Goal: Transaction & Acquisition: Book appointment/travel/reservation

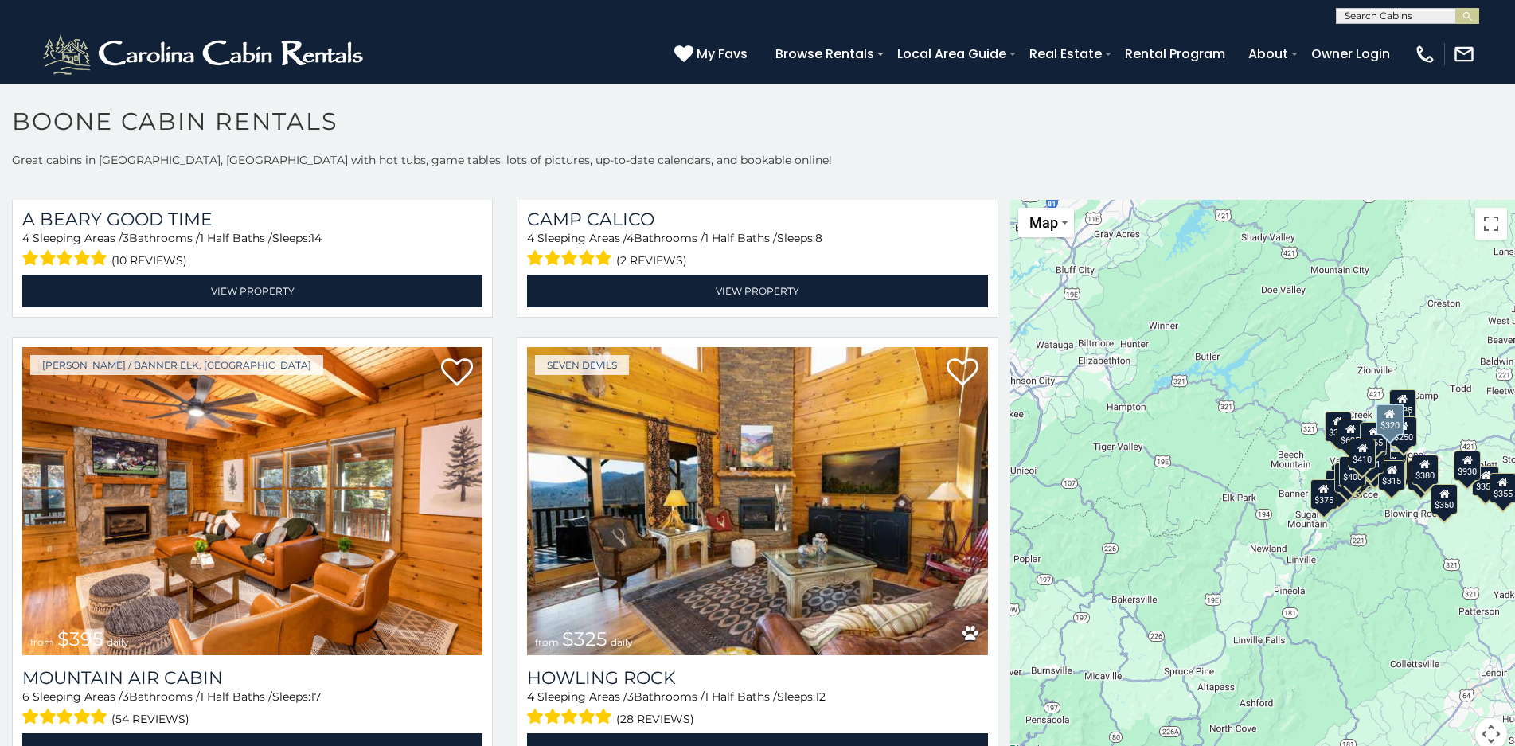
scroll to position [5971, 0]
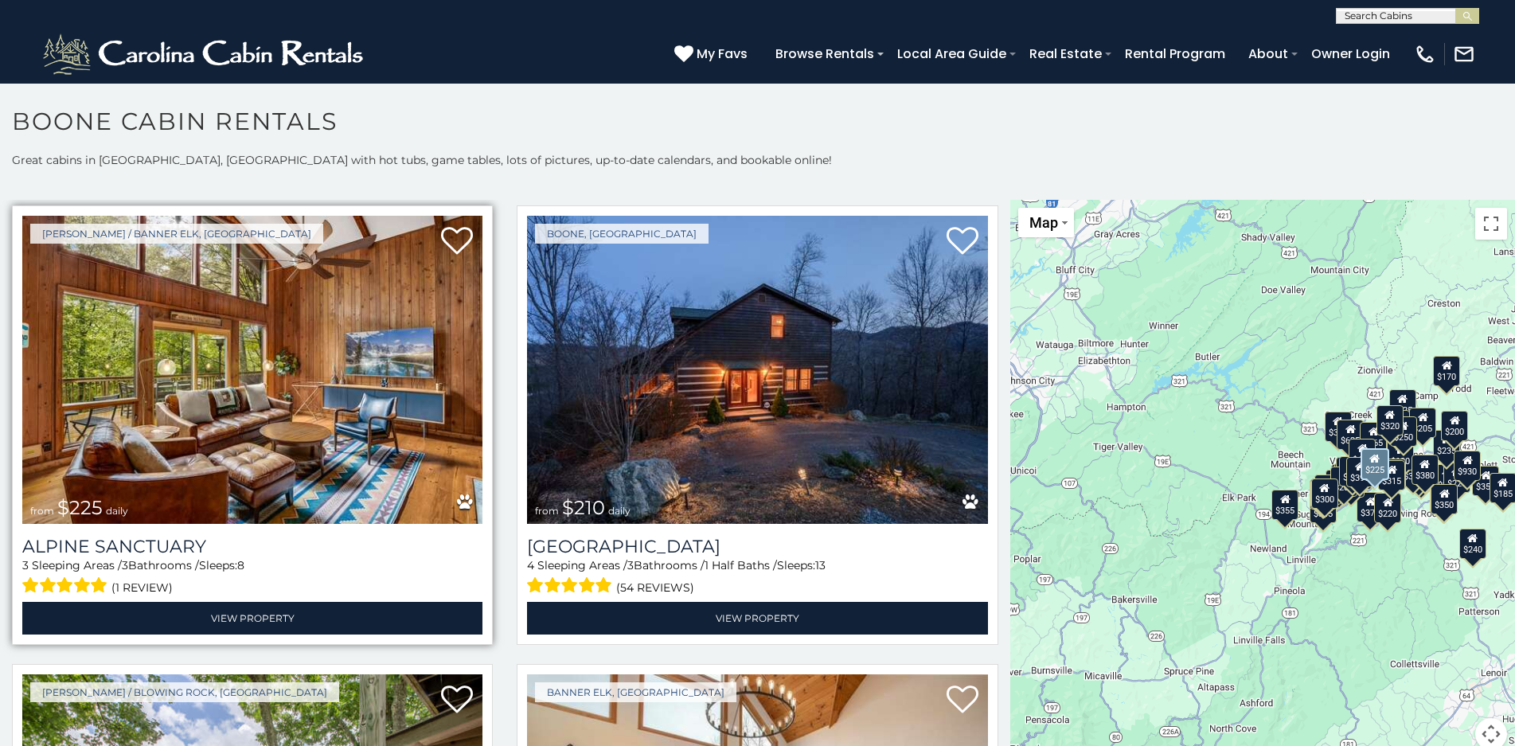
scroll to position [6458, 0]
click at [315, 407] on img at bounding box center [252, 369] width 460 height 308
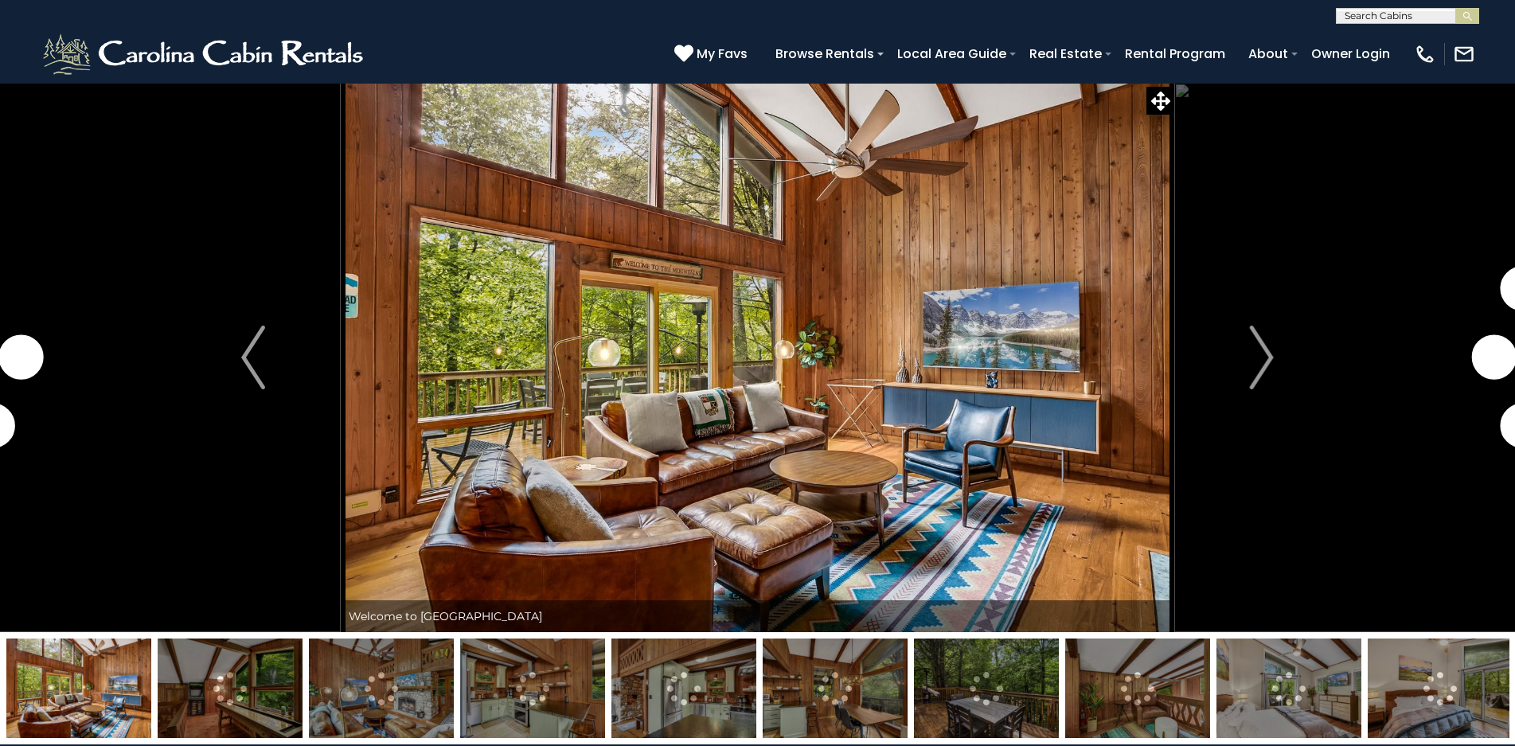
click at [1262, 355] on img "Next" at bounding box center [1262, 358] width 24 height 64
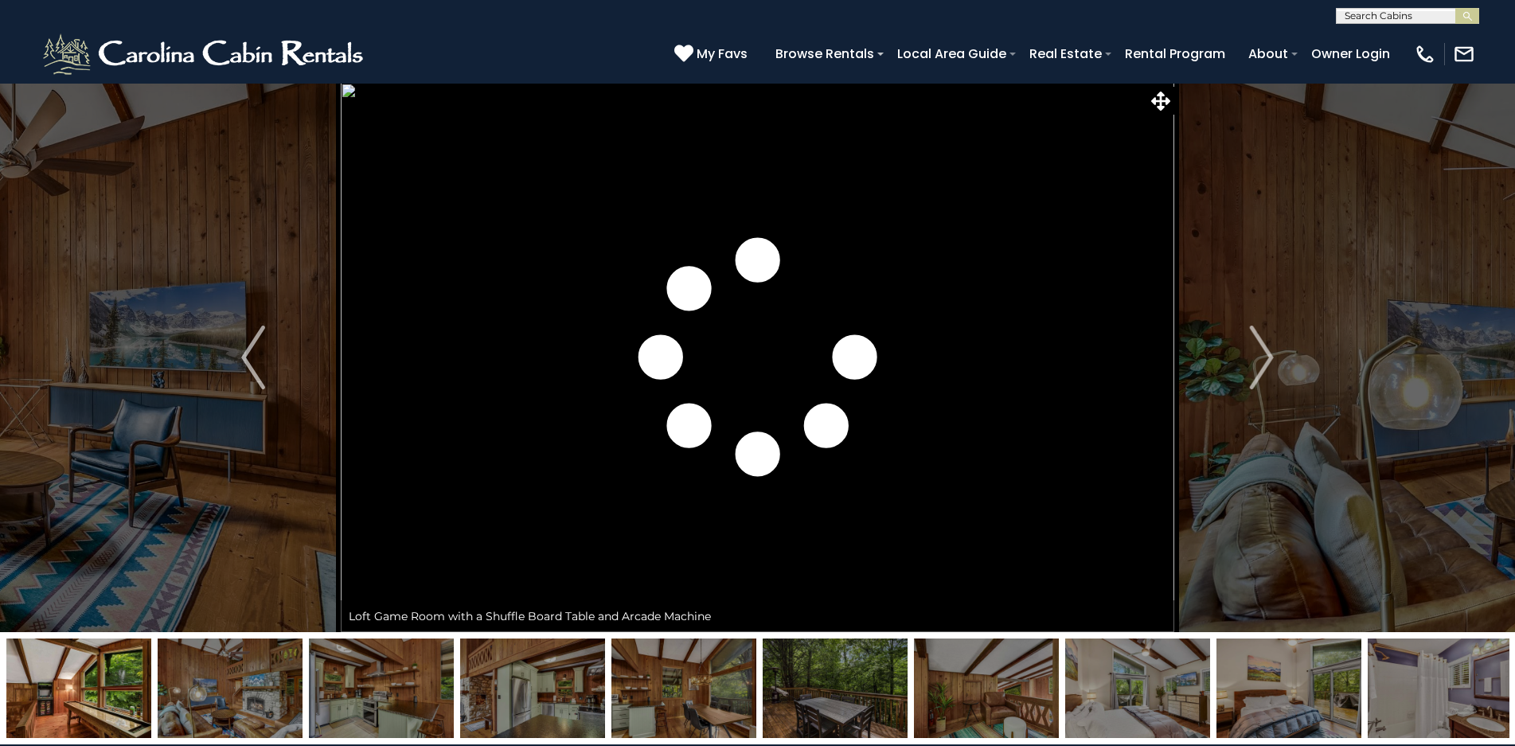
click at [1262, 355] on img "Next" at bounding box center [1262, 358] width 24 height 64
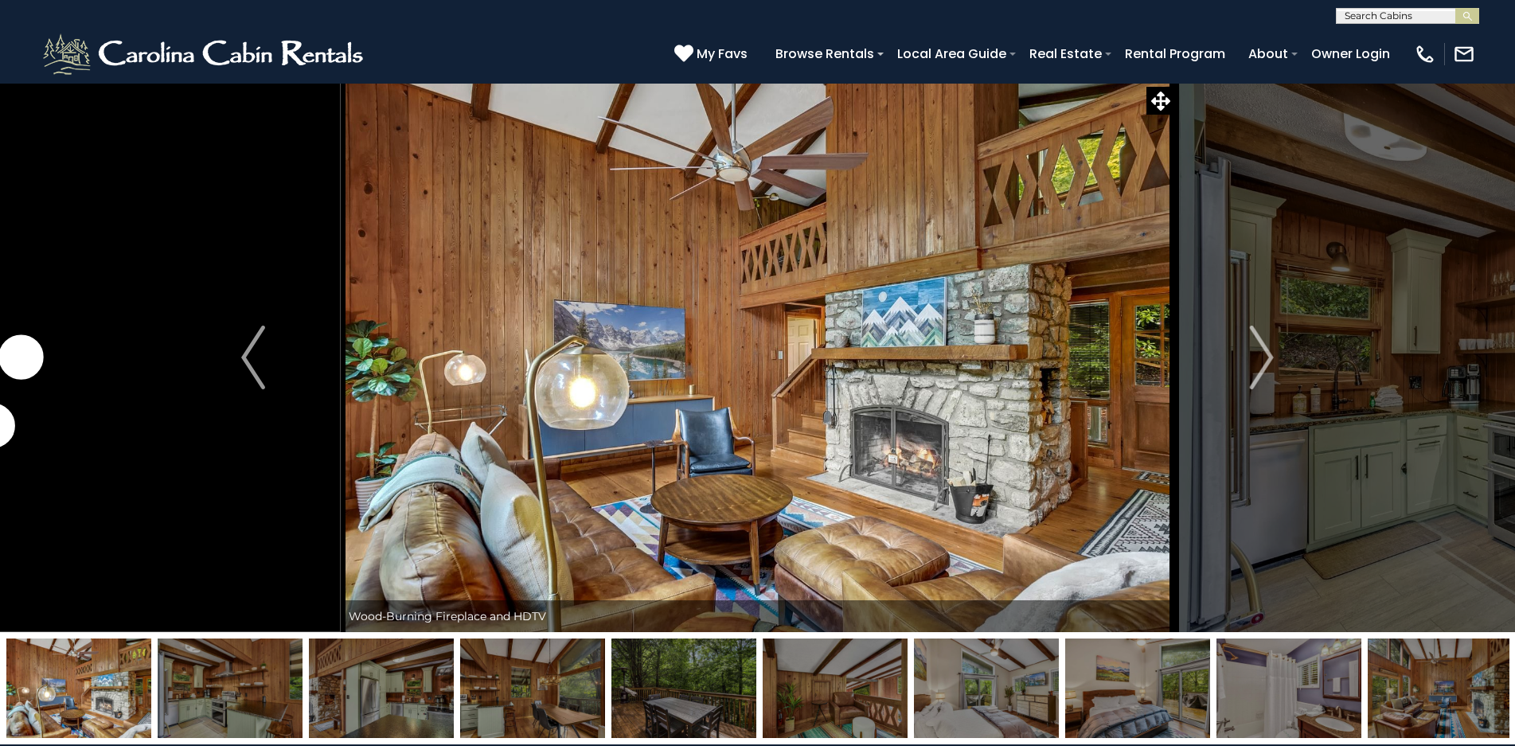
click at [1262, 355] on img "Next" at bounding box center [1262, 358] width 24 height 64
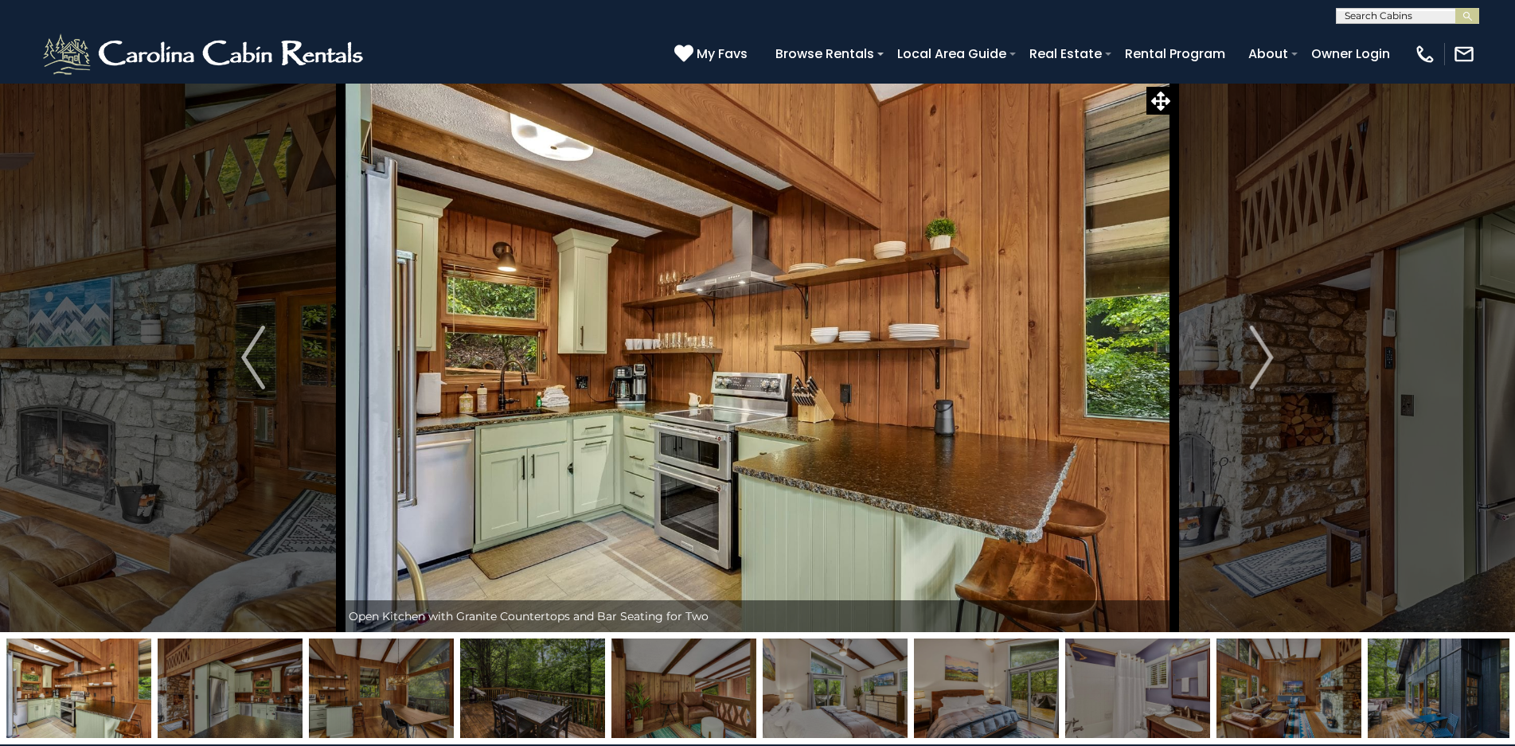
click at [1262, 355] on img "Next" at bounding box center [1262, 358] width 24 height 64
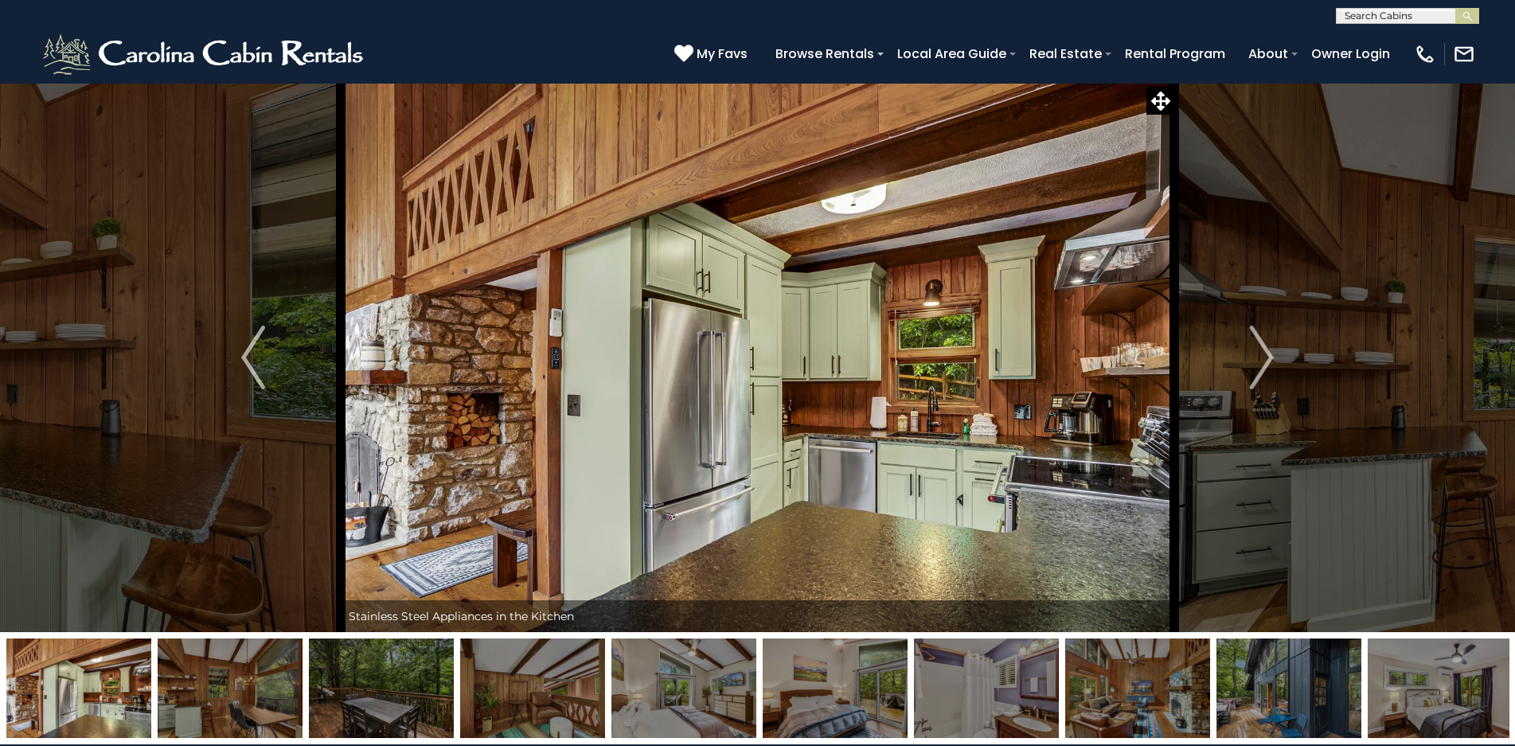
click at [1262, 355] on img "Next" at bounding box center [1262, 358] width 24 height 64
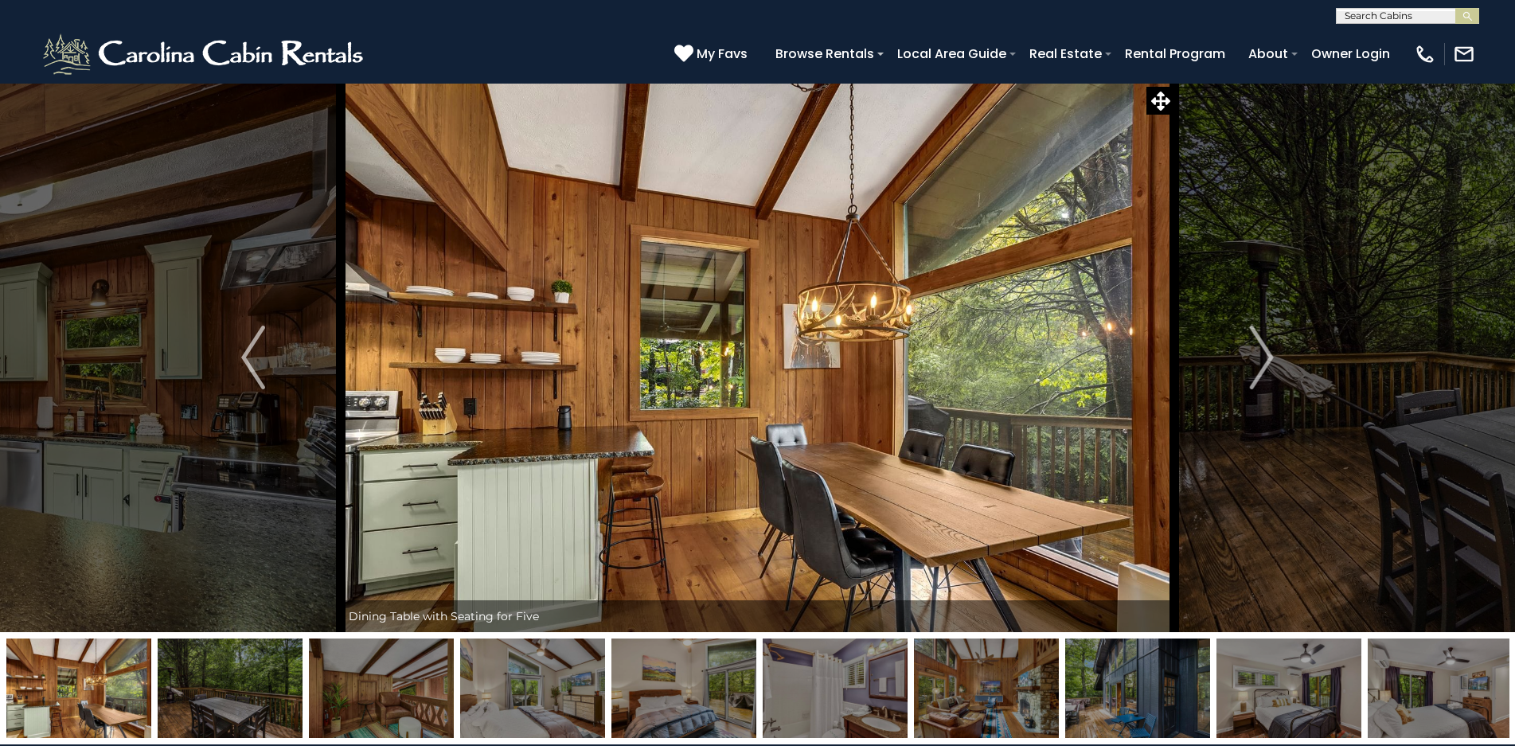
click at [1262, 355] on img "Next" at bounding box center [1262, 358] width 24 height 64
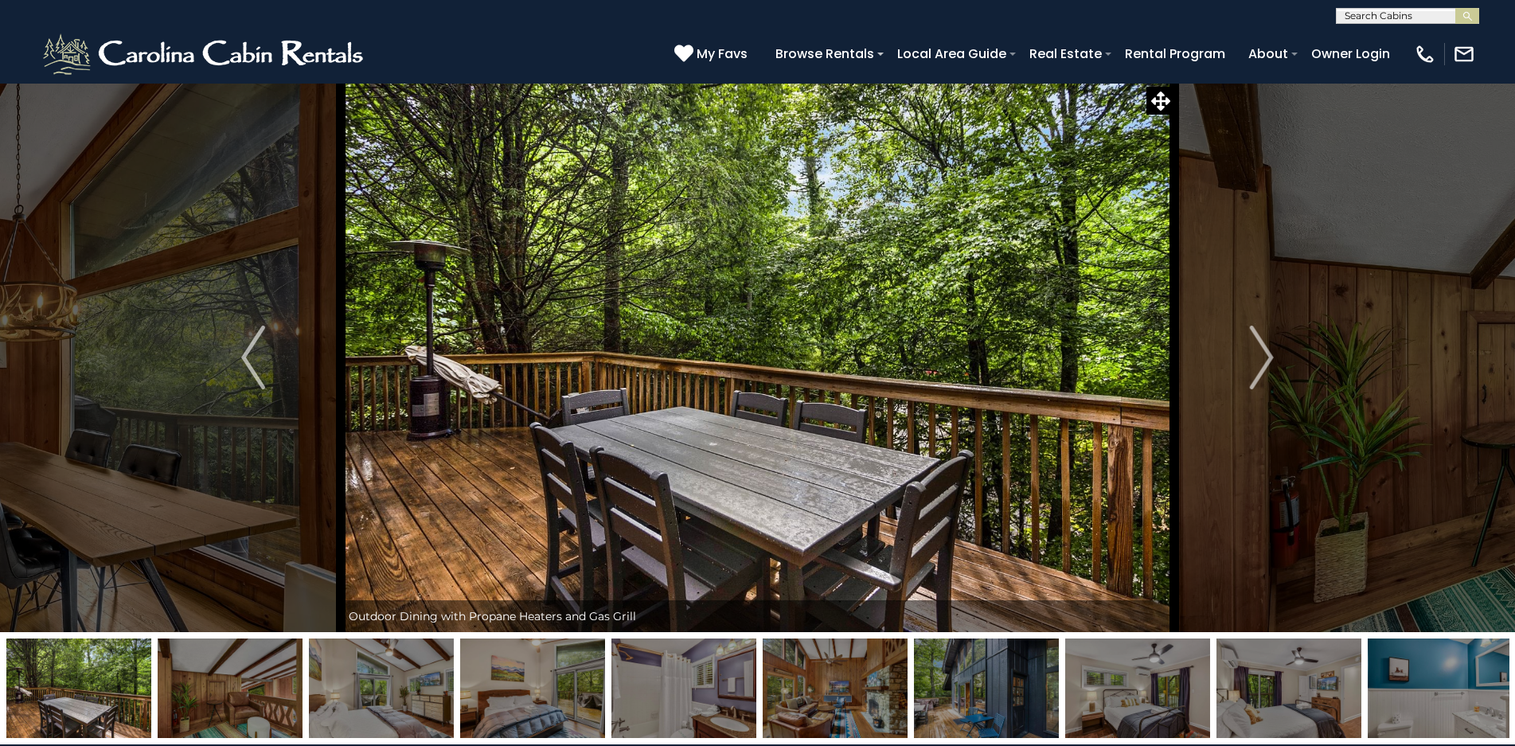
click at [1262, 355] on img "Next" at bounding box center [1262, 358] width 24 height 64
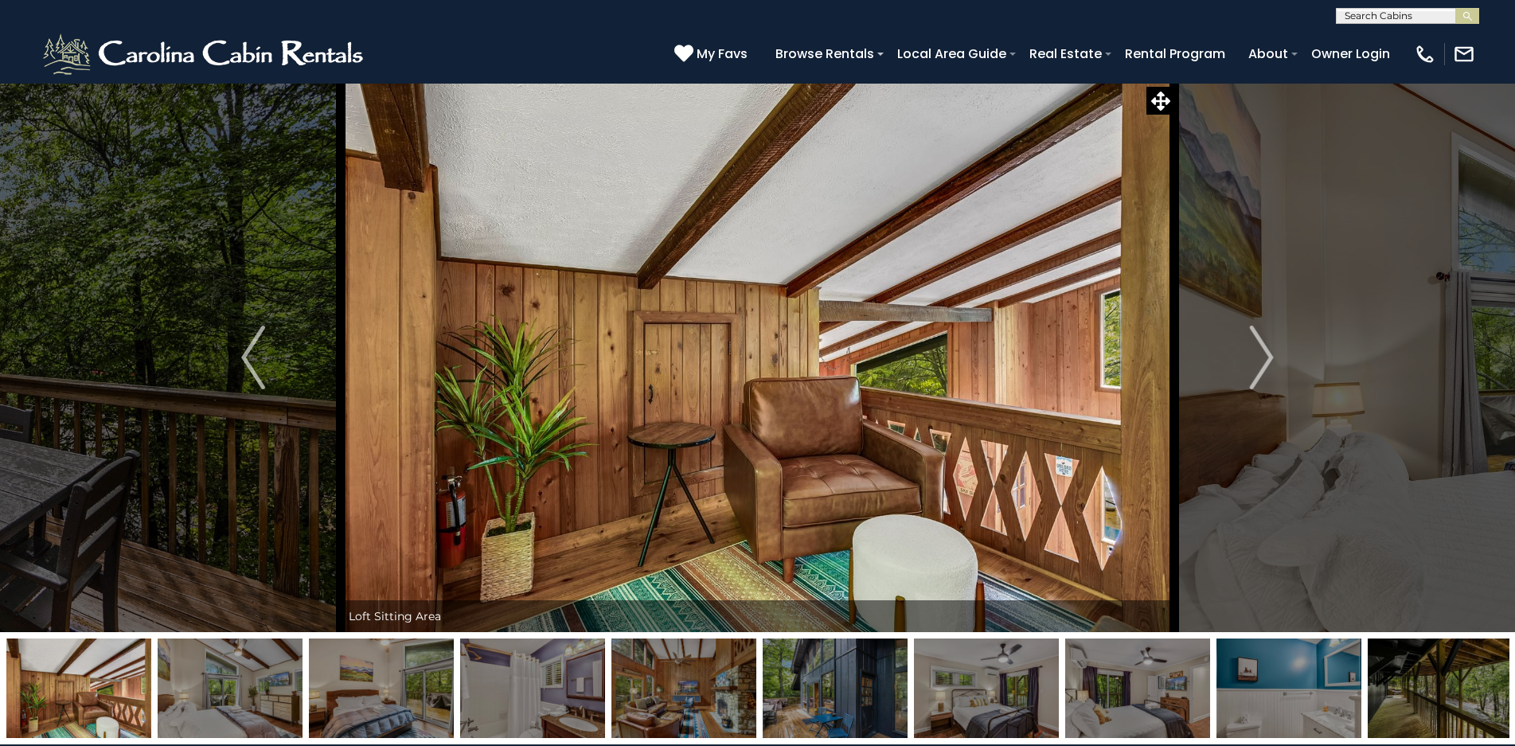
click at [1262, 355] on img "Next" at bounding box center [1262, 358] width 24 height 64
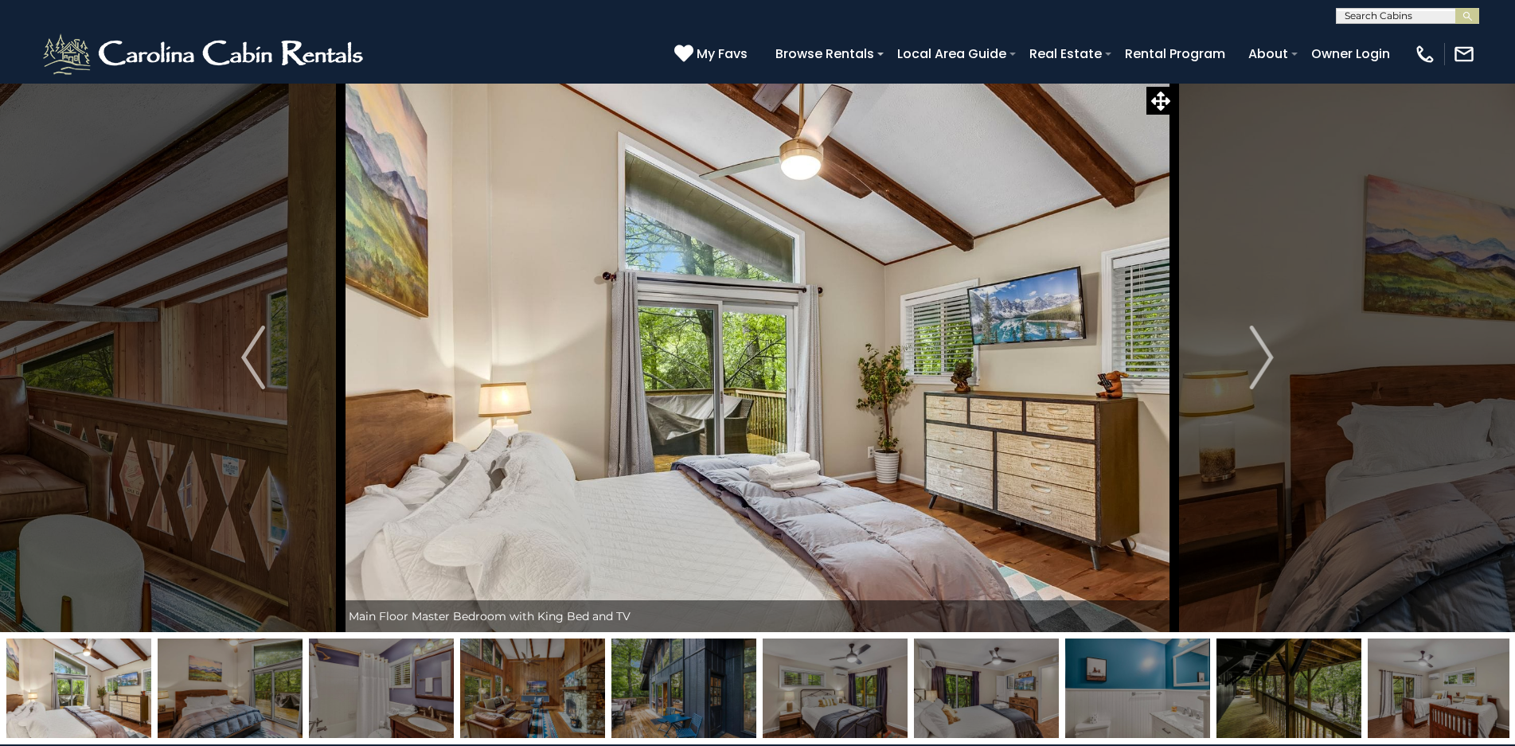
click at [1262, 355] on img "Next" at bounding box center [1262, 358] width 24 height 64
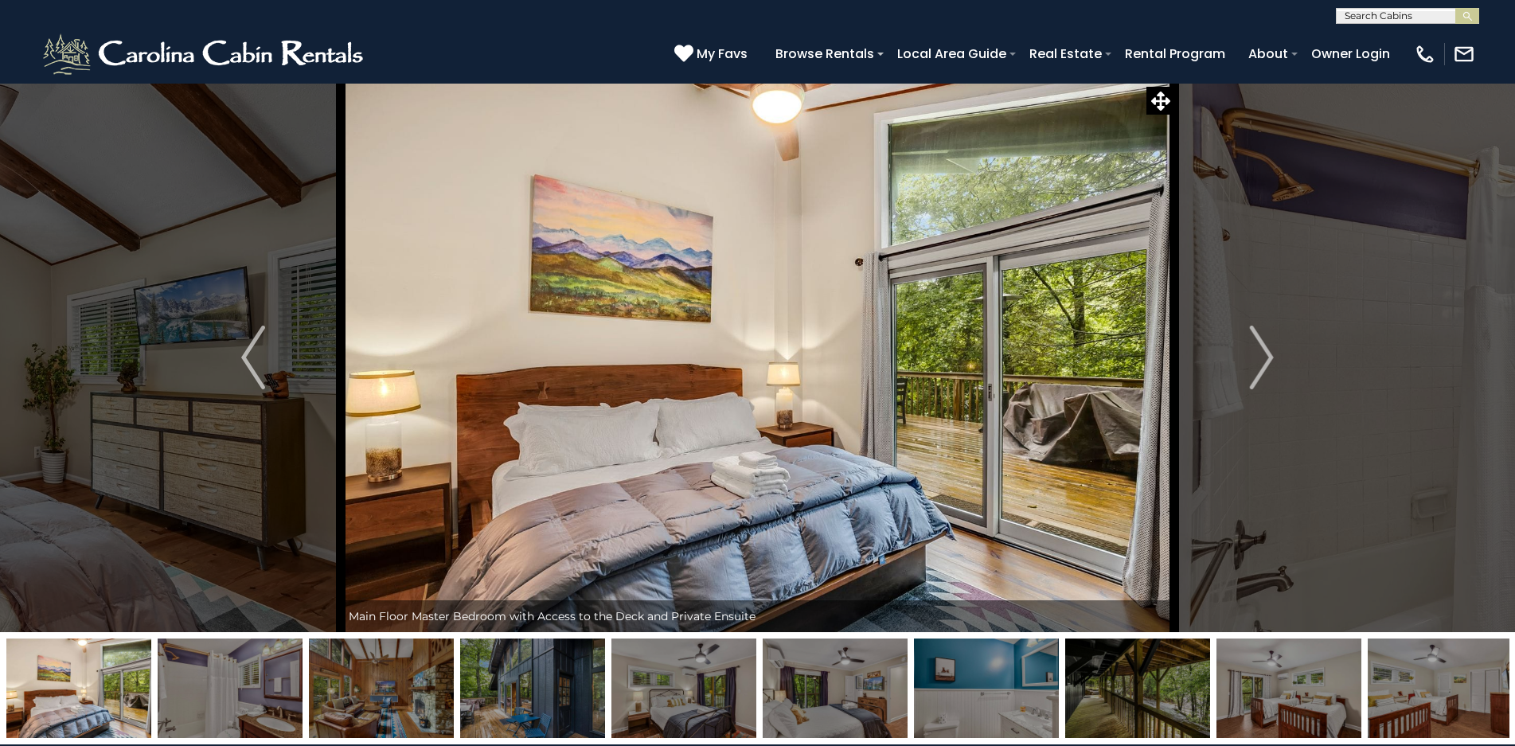
click at [1262, 355] on img "Next" at bounding box center [1262, 358] width 24 height 64
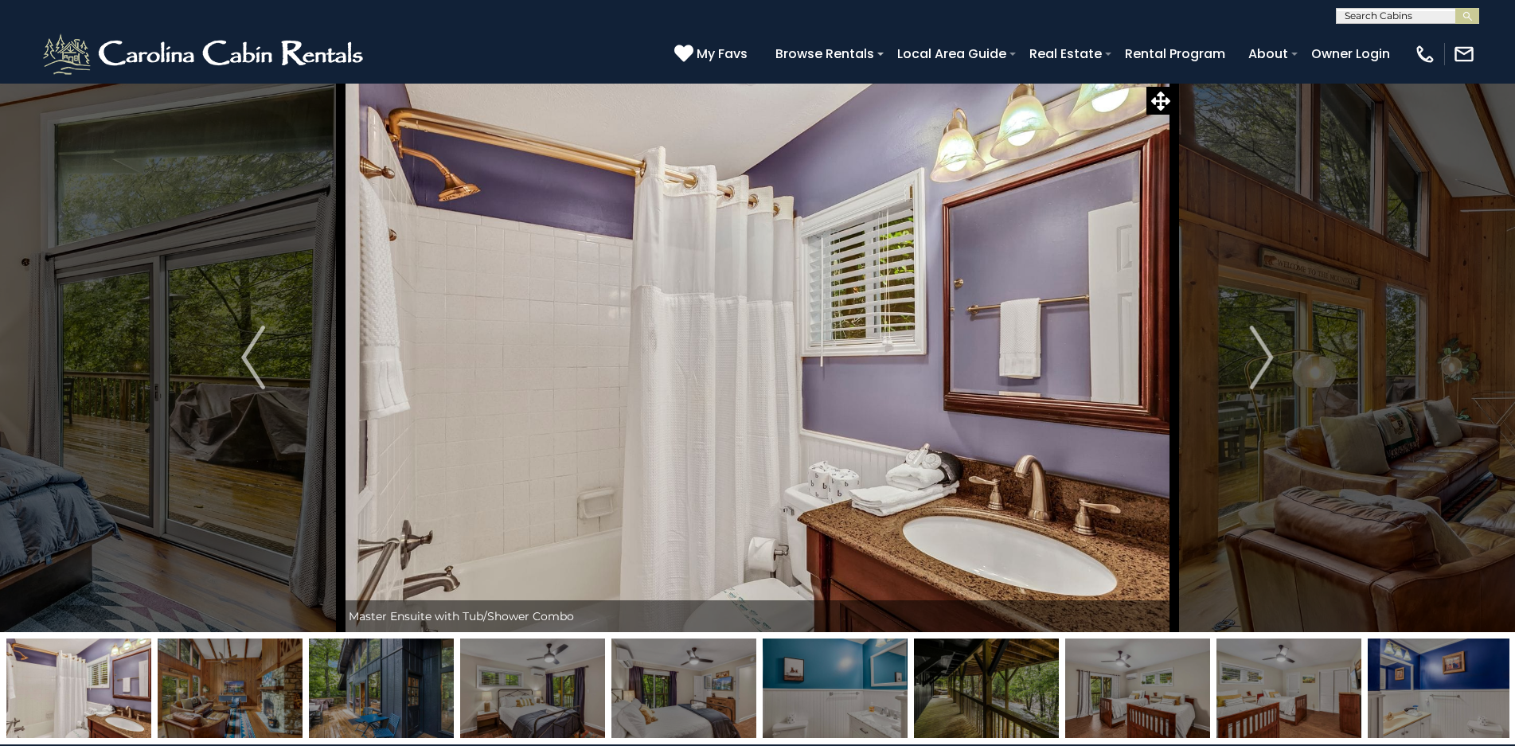
click at [1262, 355] on img "Next" at bounding box center [1262, 358] width 24 height 64
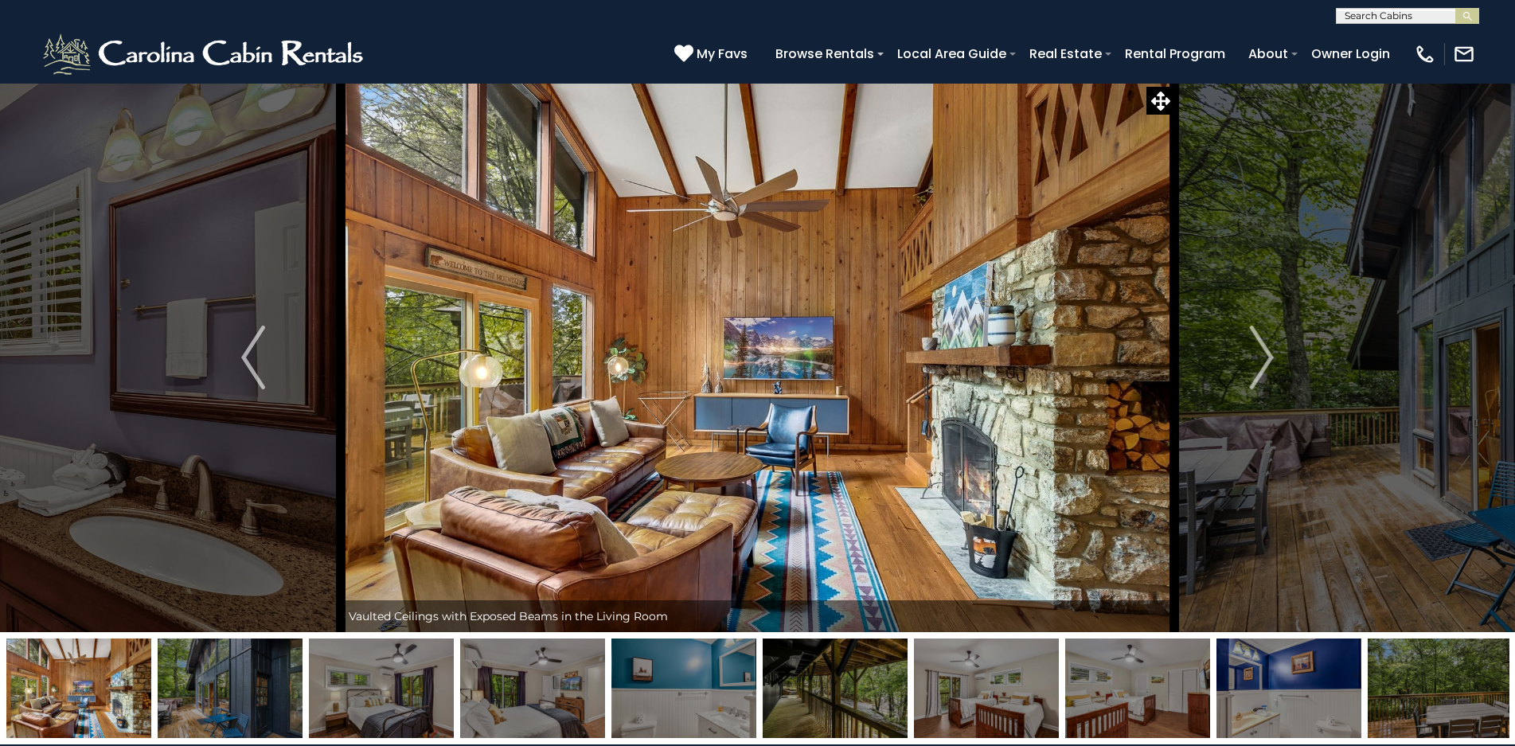
click at [1262, 355] on img "Next" at bounding box center [1262, 358] width 24 height 64
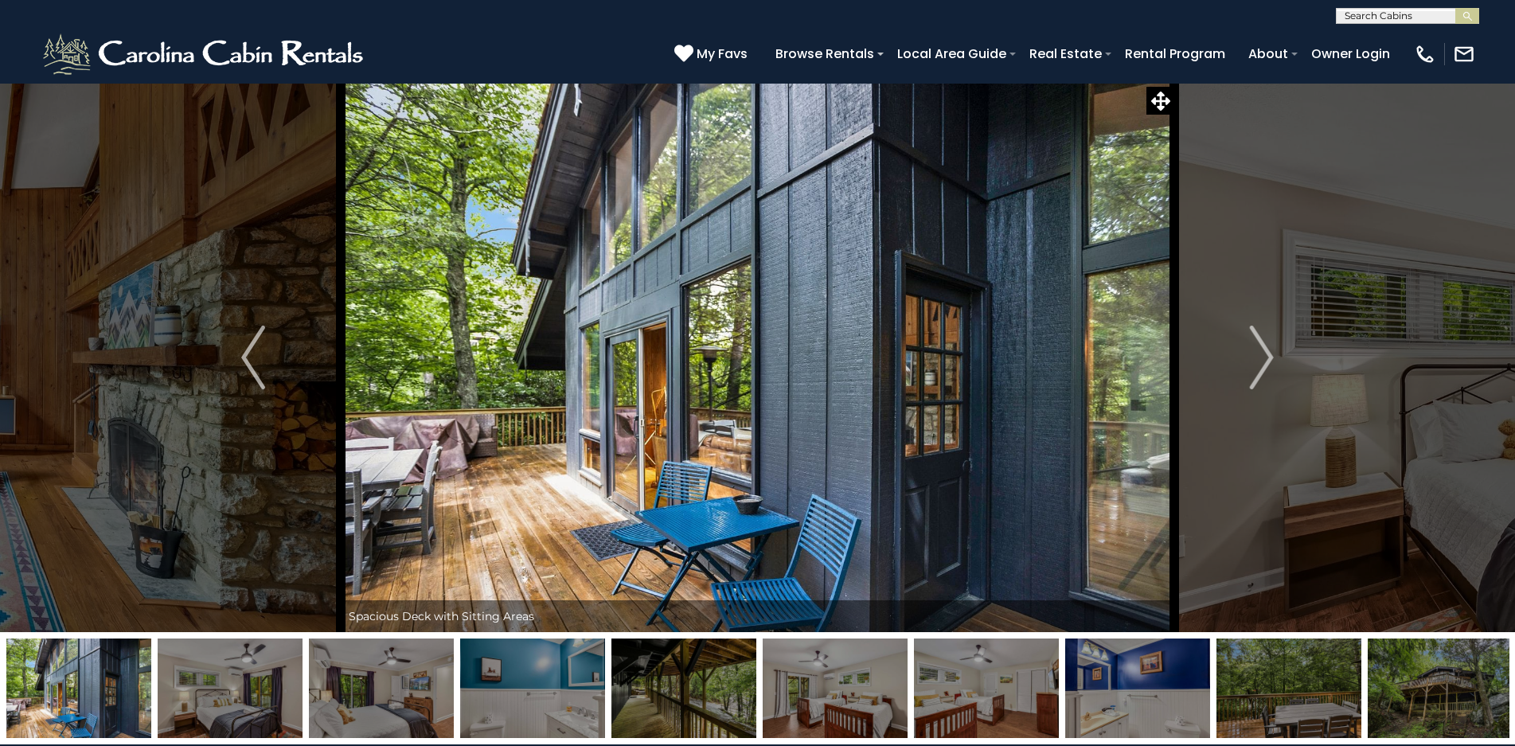
click at [1262, 355] on img "Next" at bounding box center [1262, 358] width 24 height 64
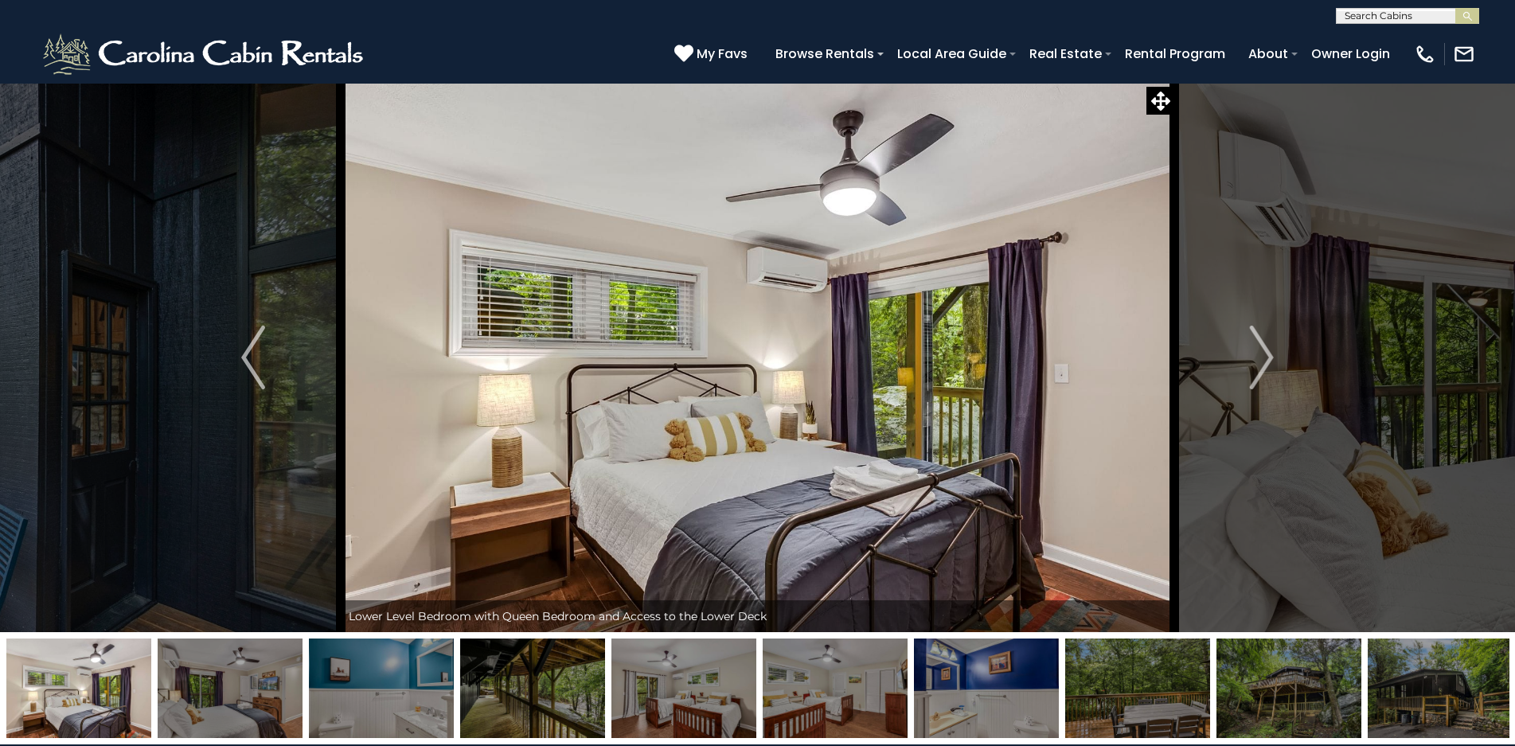
click at [1262, 355] on img "Next" at bounding box center [1262, 358] width 24 height 64
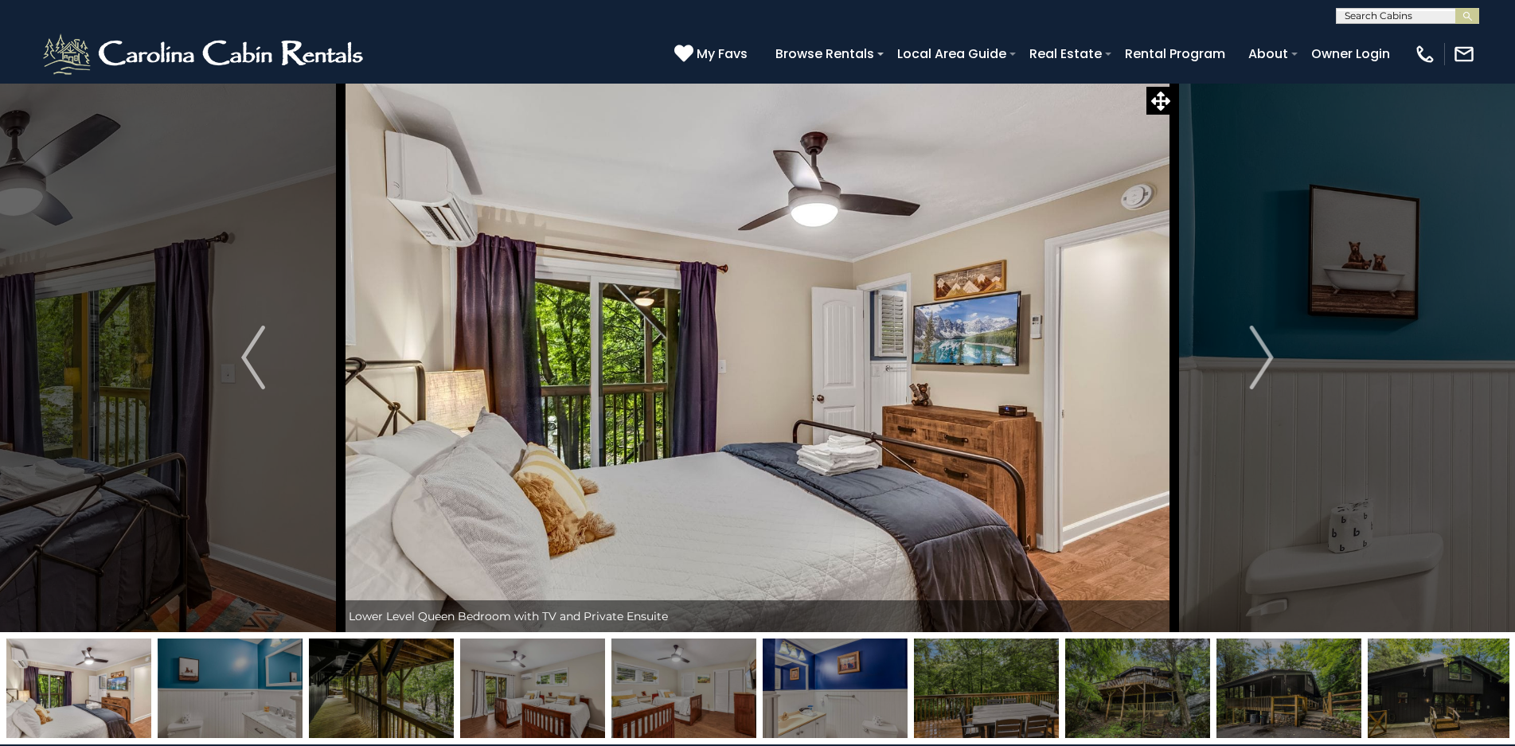
click at [1262, 355] on img "Next" at bounding box center [1262, 358] width 24 height 64
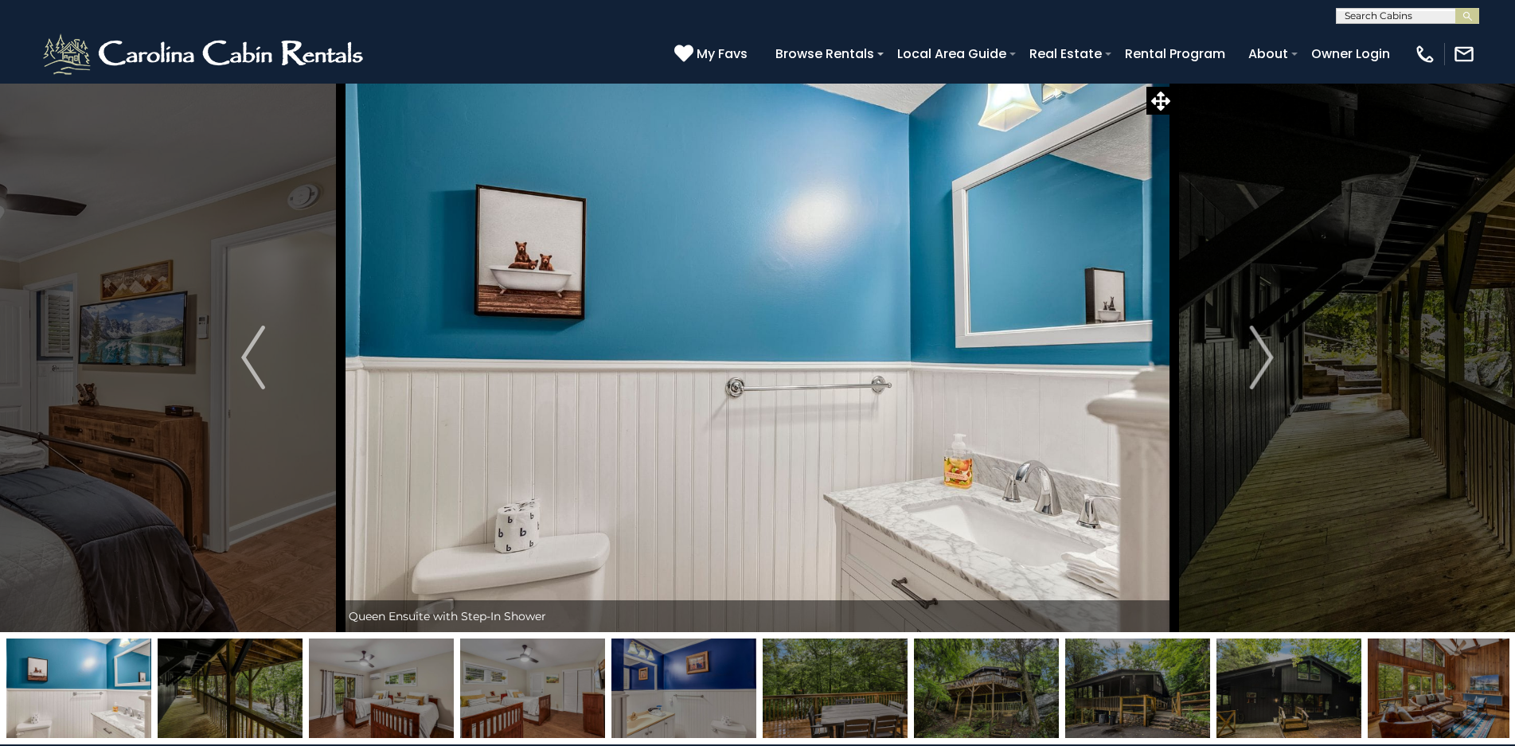
click at [1262, 355] on img "Next" at bounding box center [1262, 358] width 24 height 64
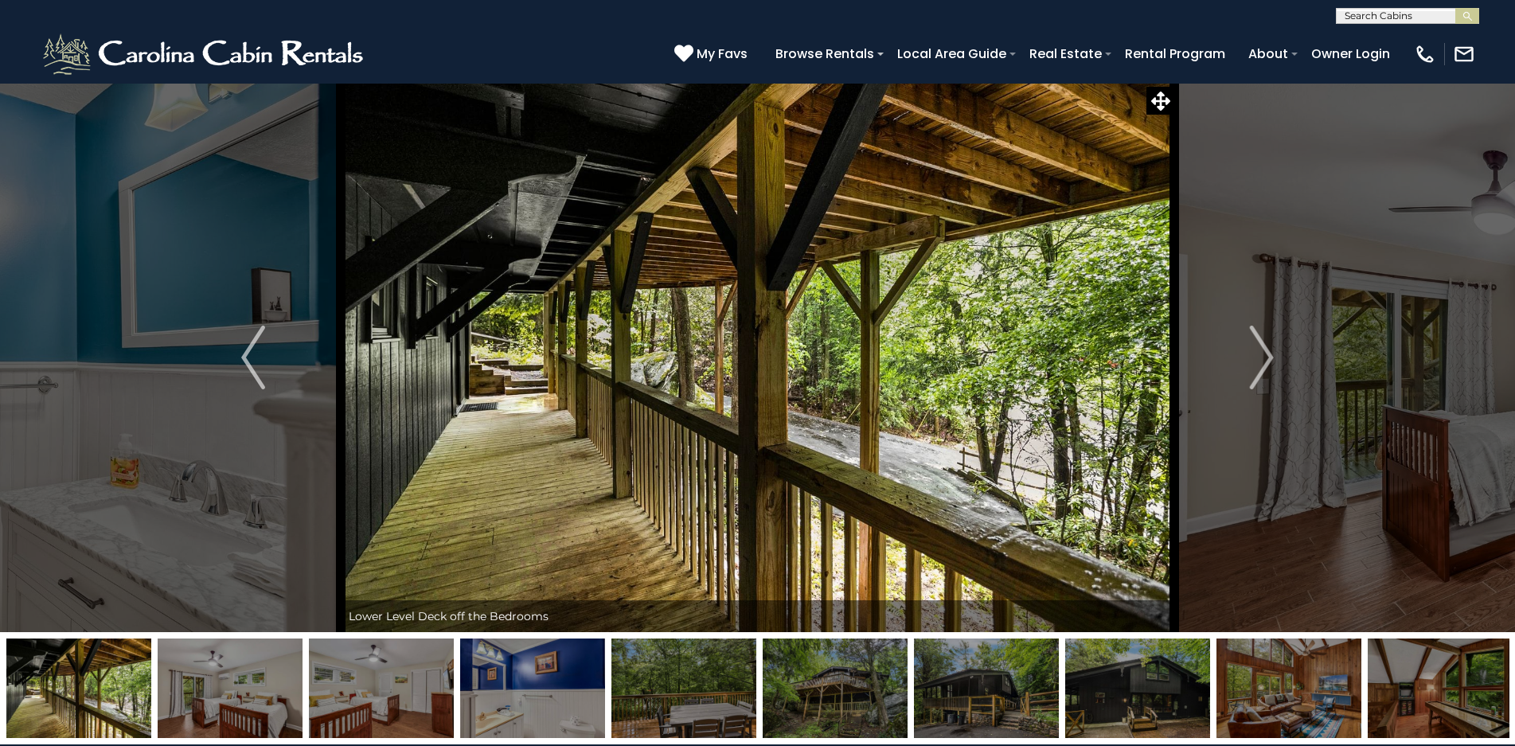
click at [1262, 355] on img "Next" at bounding box center [1262, 358] width 24 height 64
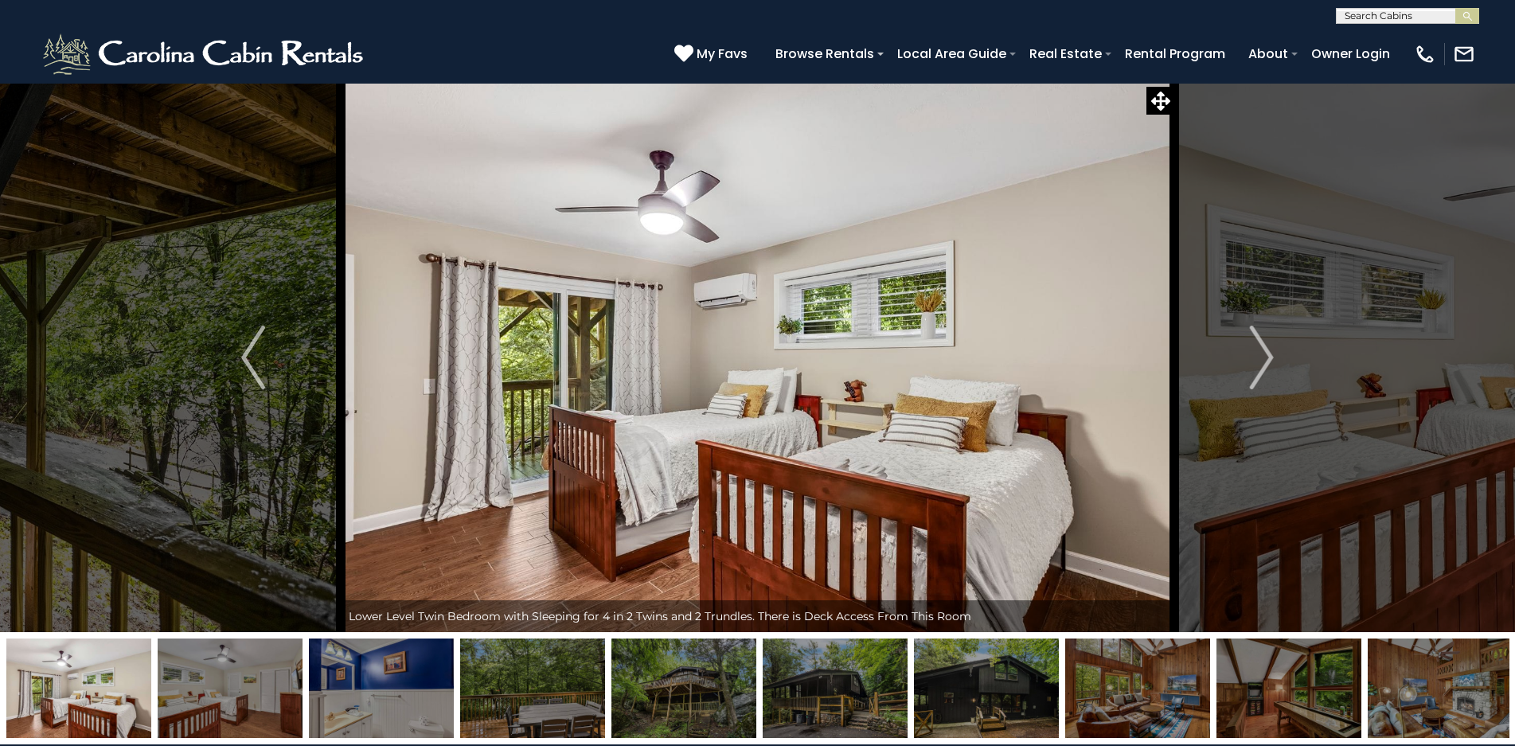
click at [1262, 355] on img "Next" at bounding box center [1262, 358] width 24 height 64
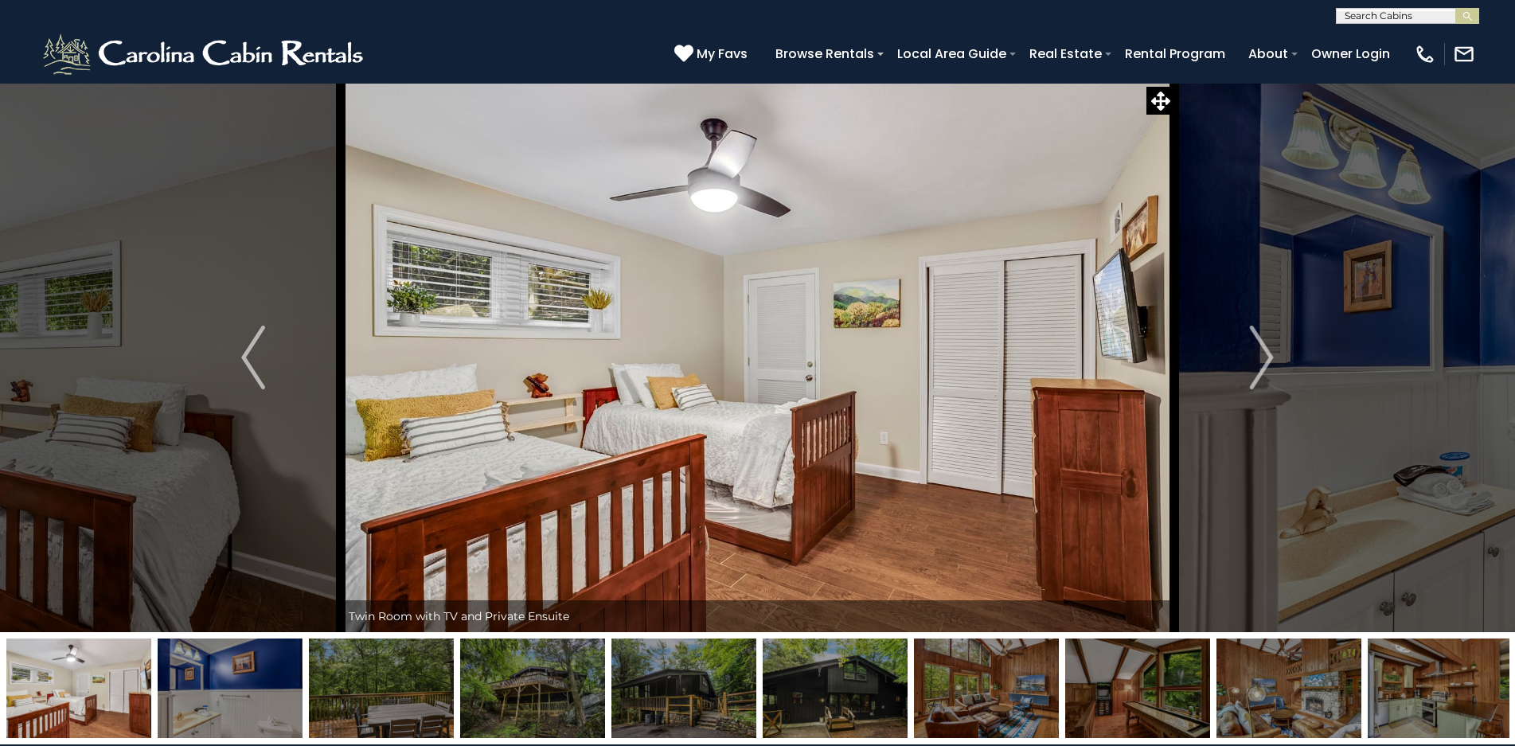
click at [1262, 355] on img "Next" at bounding box center [1262, 358] width 24 height 64
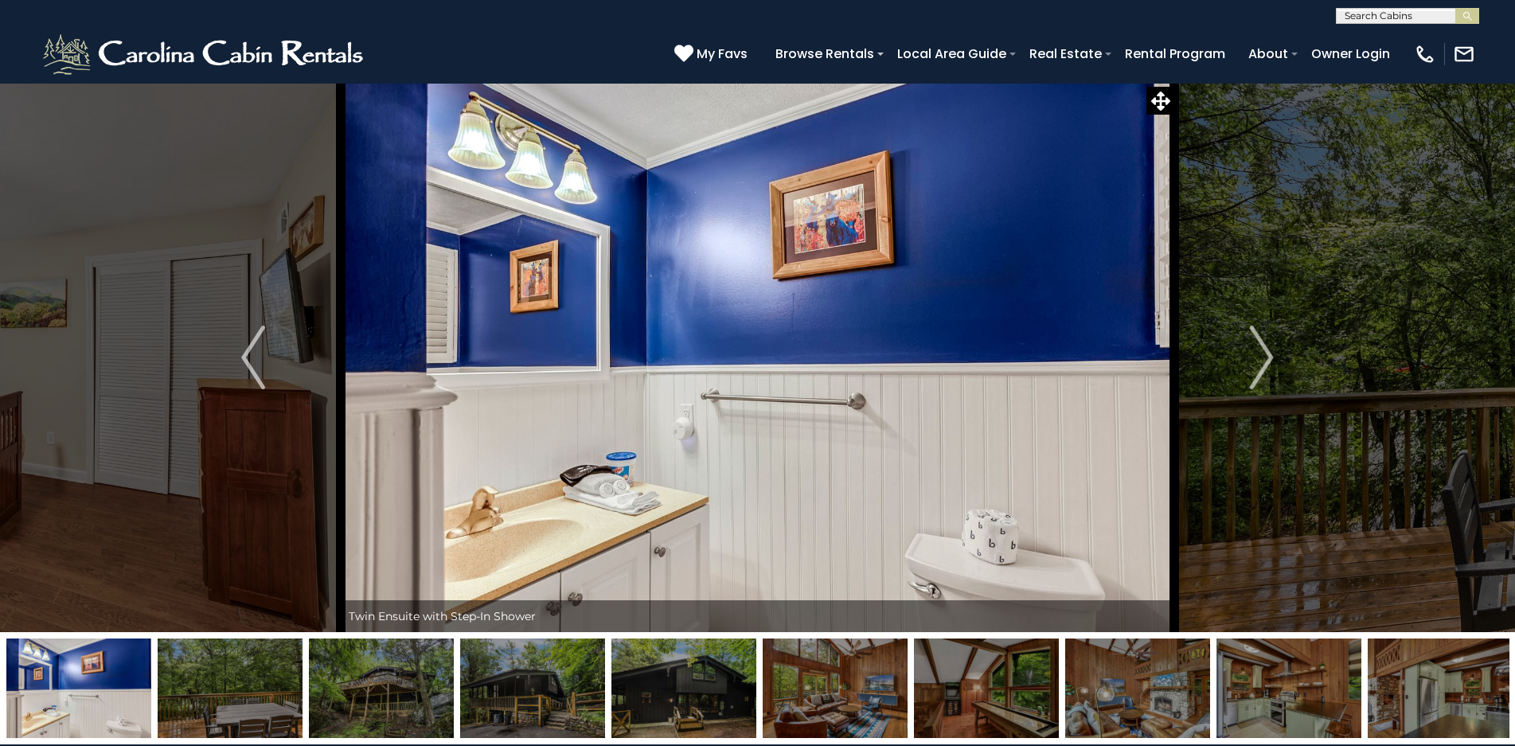
click at [1262, 355] on img "Next" at bounding box center [1262, 358] width 24 height 64
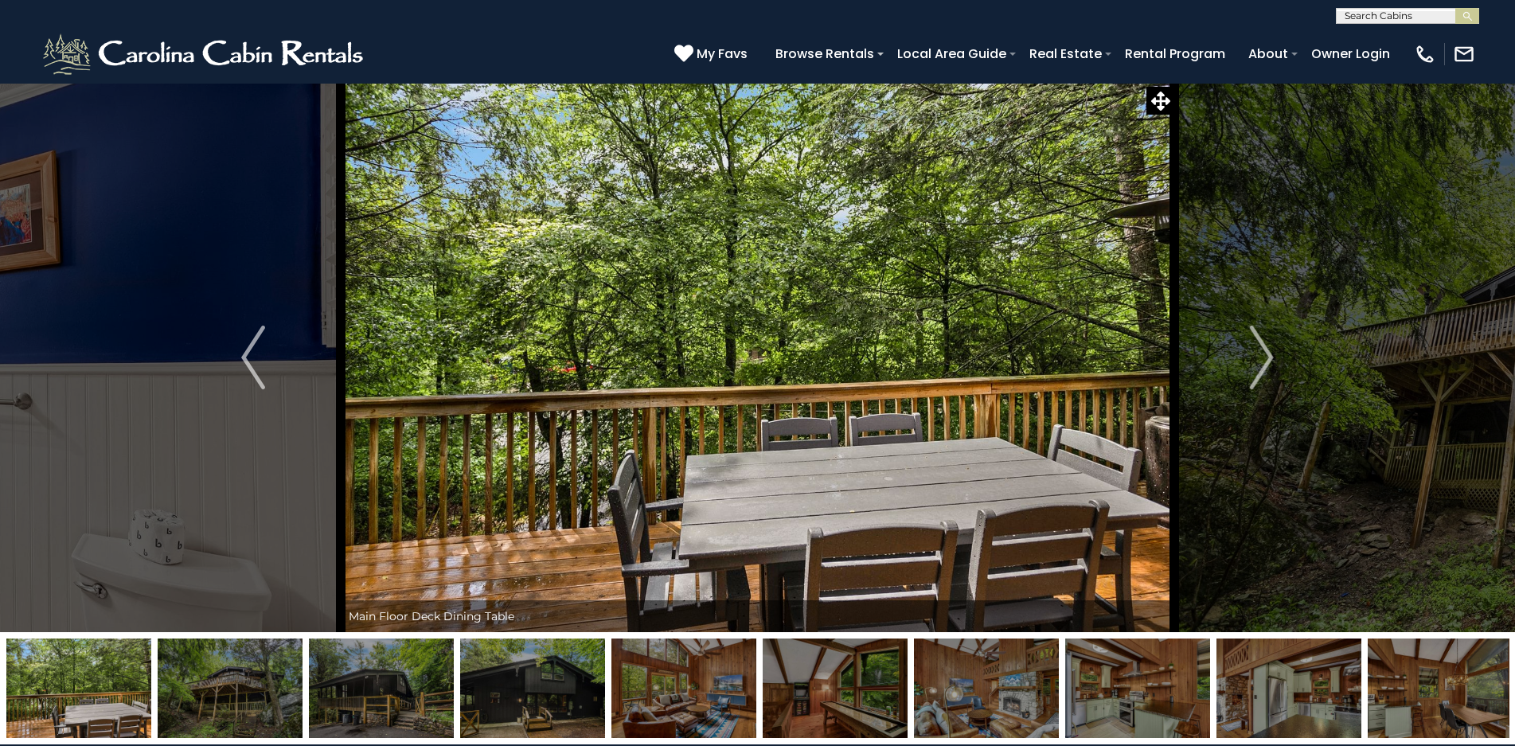
click at [1262, 355] on img "Next" at bounding box center [1262, 358] width 24 height 64
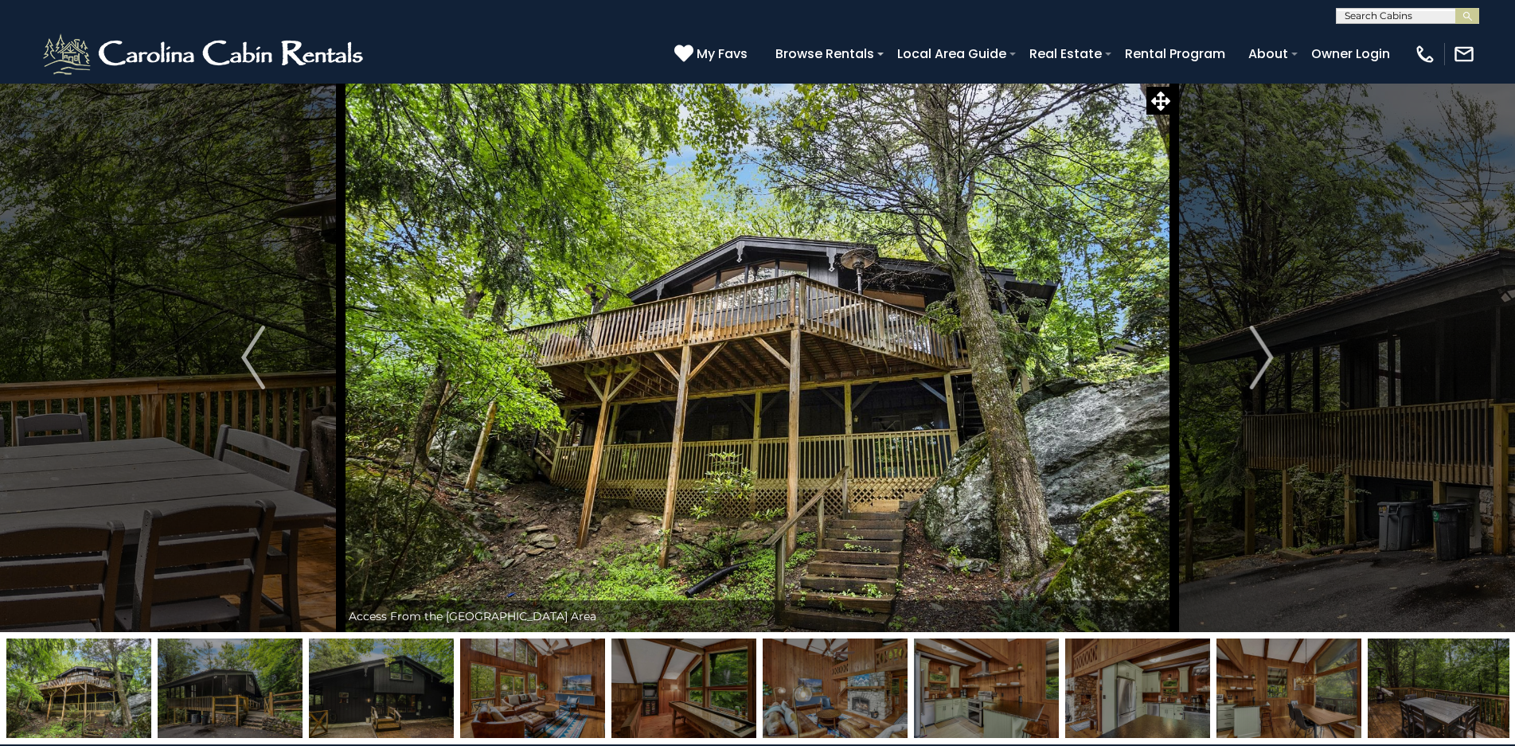
click at [1262, 355] on img "Next" at bounding box center [1262, 358] width 24 height 64
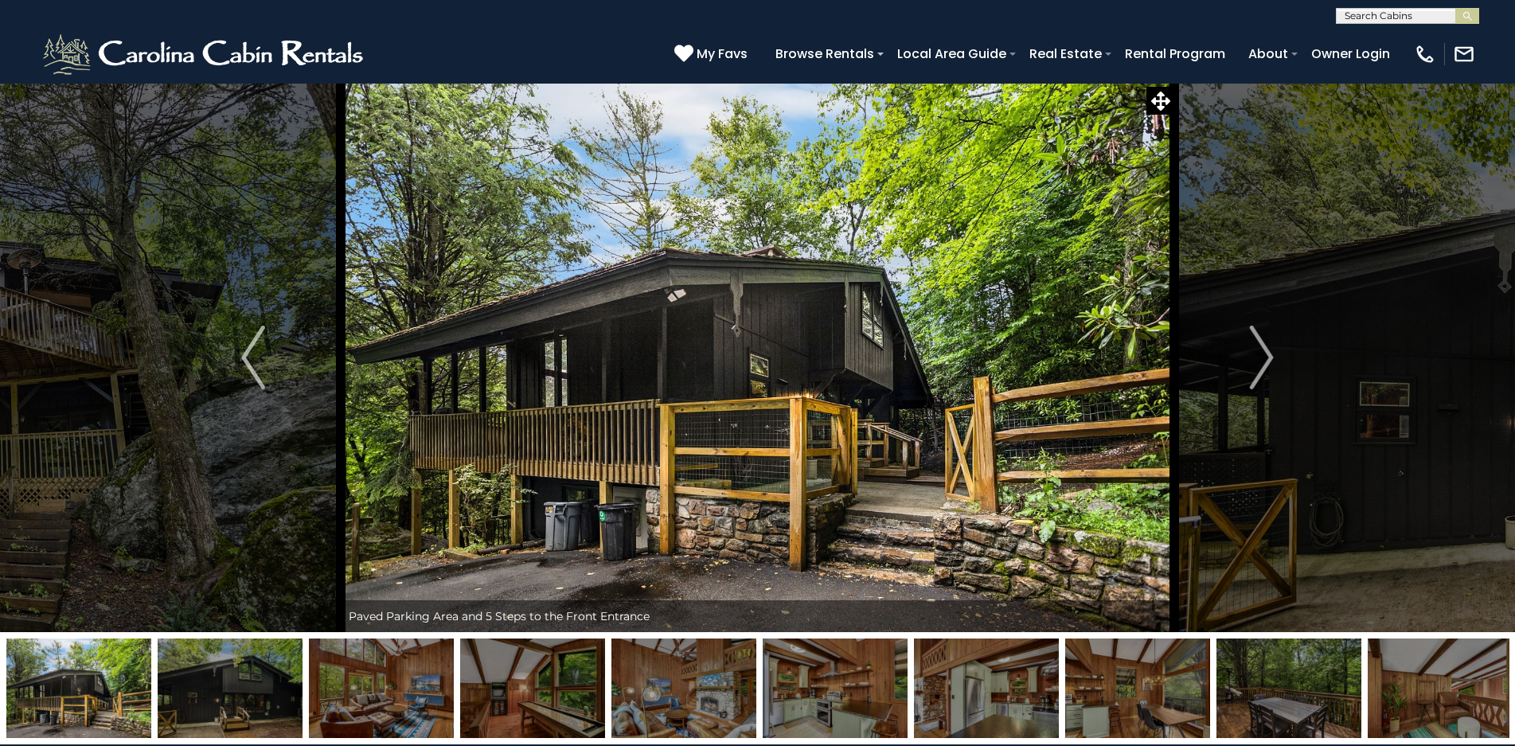
click at [1262, 355] on img "Next" at bounding box center [1262, 358] width 24 height 64
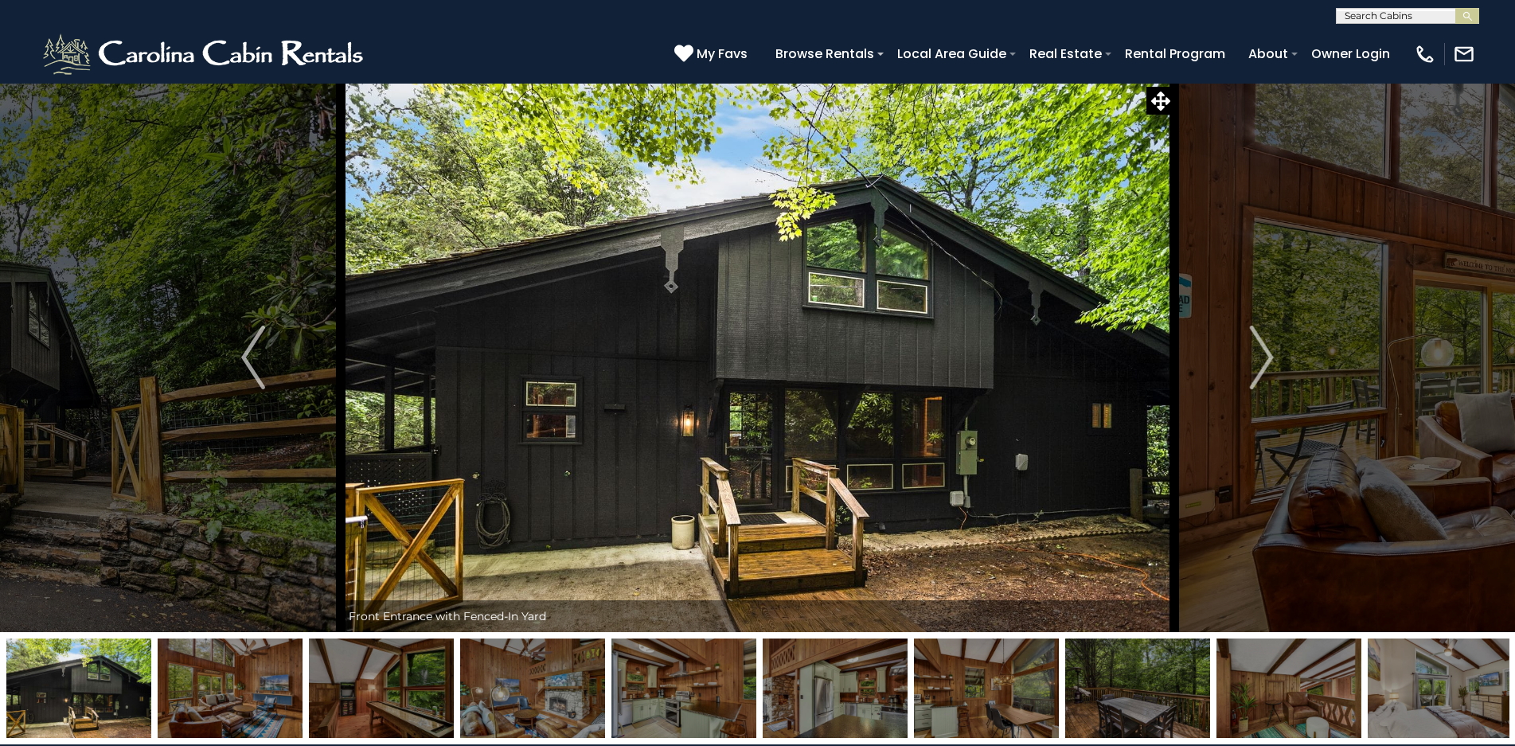
click at [1262, 355] on img "Next" at bounding box center [1262, 358] width 24 height 64
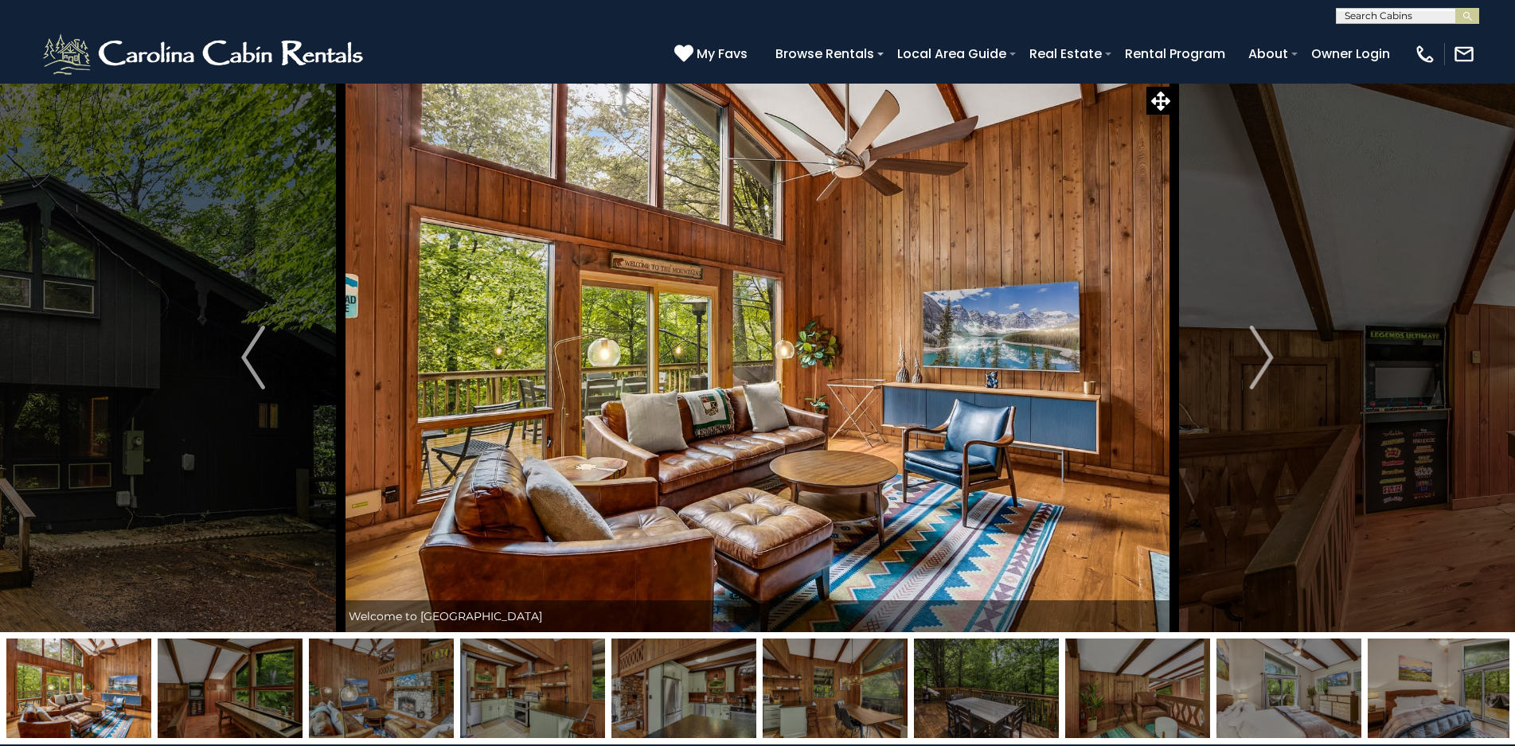
click at [1262, 355] on img "Next" at bounding box center [1262, 358] width 24 height 64
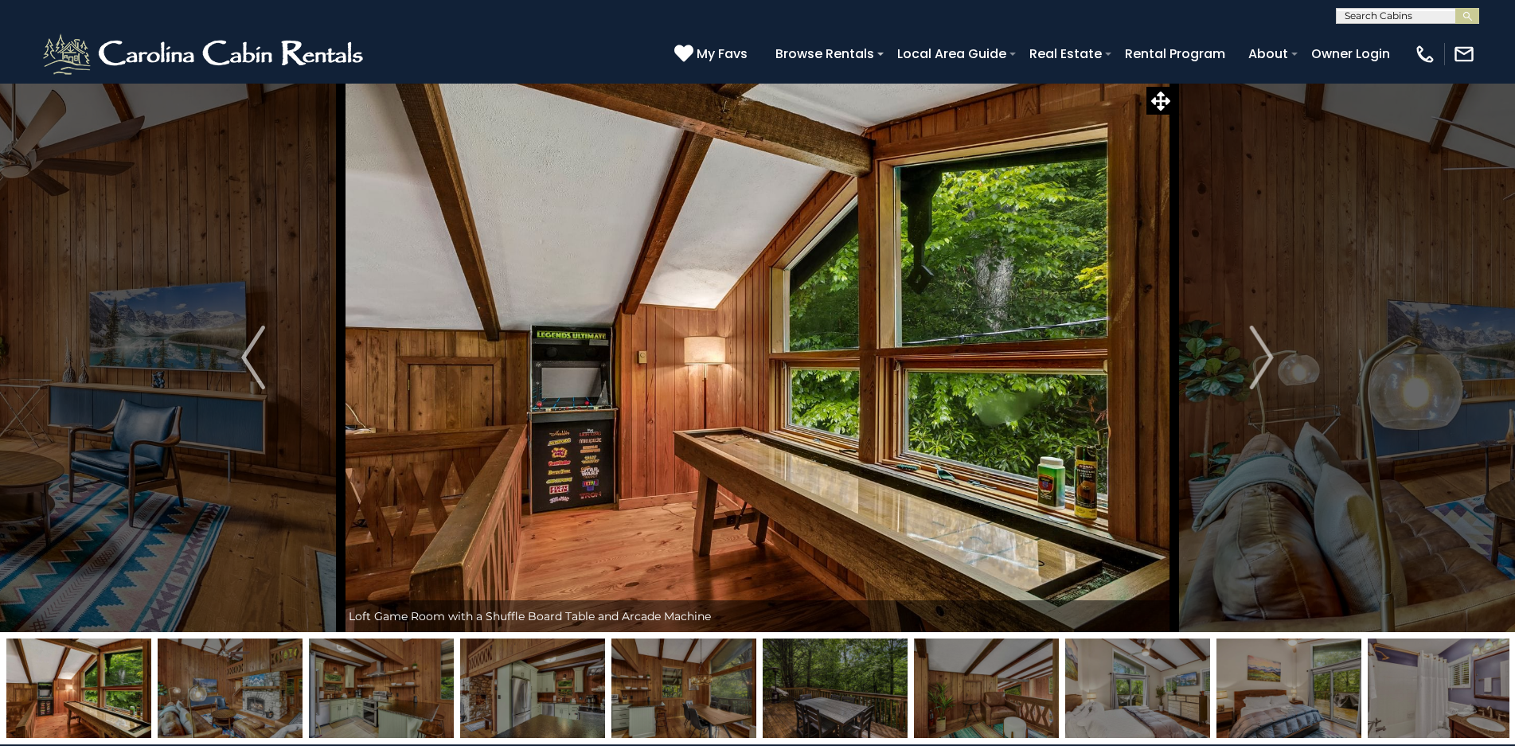
click at [1262, 355] on img "Next" at bounding box center [1262, 358] width 24 height 64
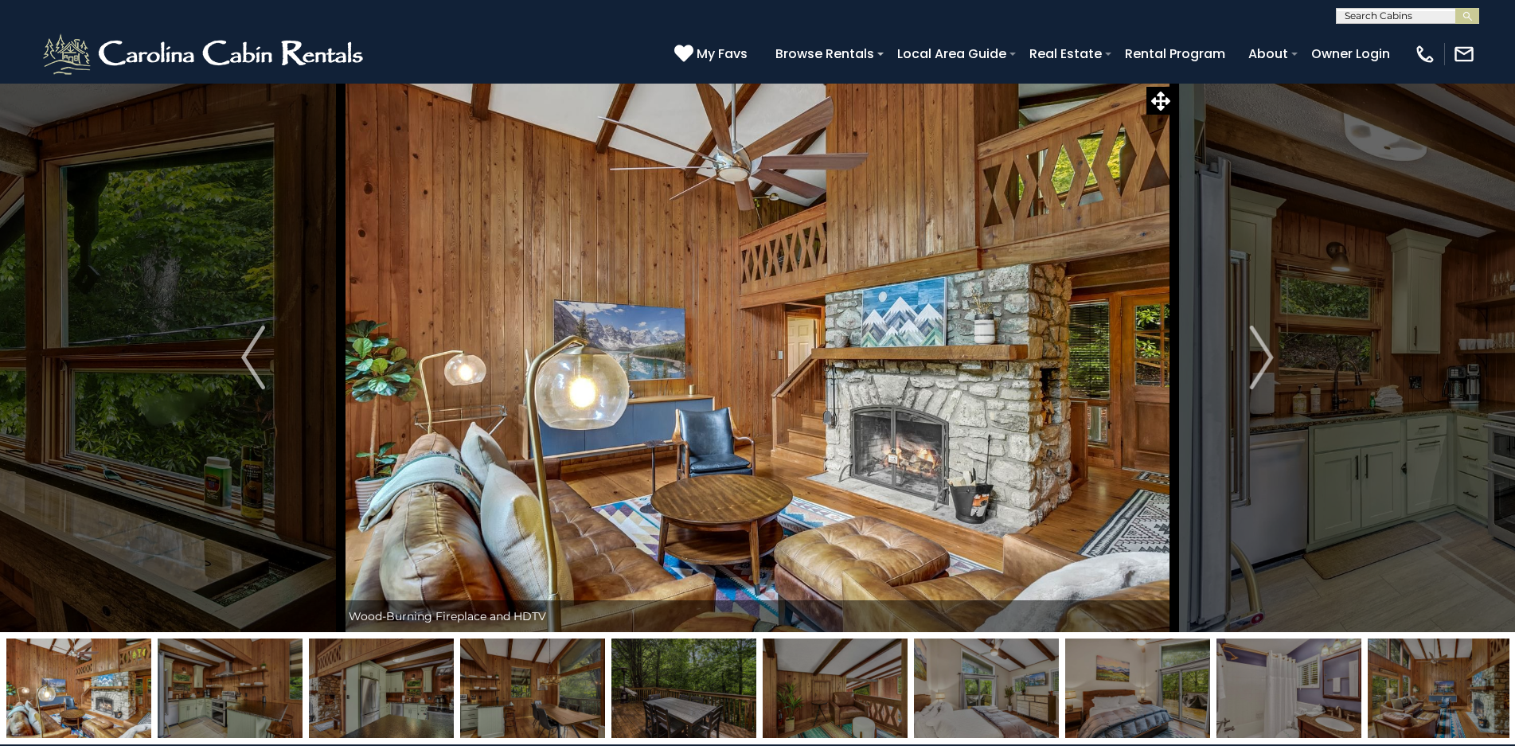
click at [1262, 355] on img "Next" at bounding box center [1262, 358] width 24 height 64
